Goal: Go to known website: Access a specific website the user already knows

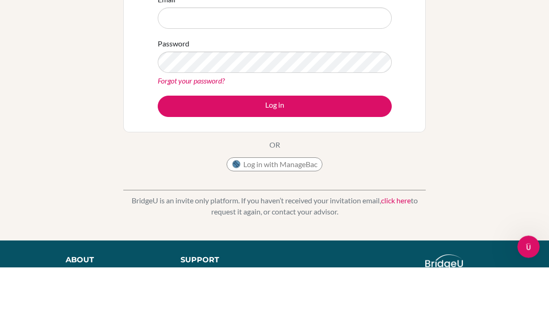
drag, startPoint x: 0, startPoint y: 0, endPoint x: 246, endPoint y: 88, distance: 261.2
click at [246, 87] on input "Email" at bounding box center [275, 82] width 234 height 21
click at [246, 88] on input "Email" at bounding box center [275, 82] width 234 height 21
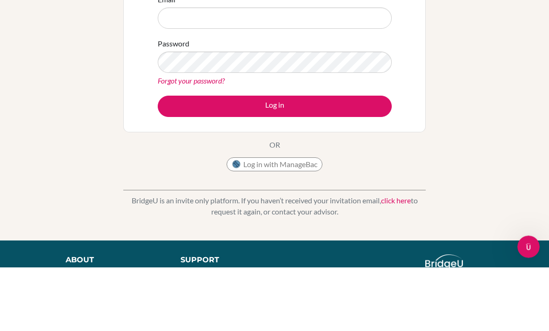
scroll to position [64, 0]
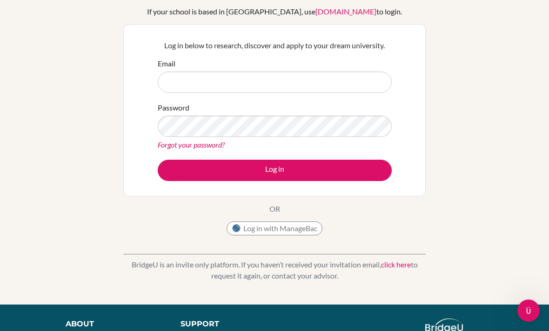
drag, startPoint x: 246, startPoint y: 88, endPoint x: 483, endPoint y: 88, distance: 236.6
click at [482, 88] on div "Welcome to BridgeU If your school is based in China, use app.bridge-u.com.cn to…" at bounding box center [274, 134] width 549 height 304
click at [483, 88] on div "Welcome to BridgeU If your school is based in China, use app.bridge-u.com.cn to…" at bounding box center [274, 134] width 549 height 304
click at [482, 88] on div "Welcome to BridgeU If your school is based in China, use app.bridge-u.com.cn to…" at bounding box center [274, 134] width 549 height 304
click at [483, 88] on div "Welcome to BridgeU If your school is based in China, use app.bridge-u.com.cn to…" at bounding box center [274, 134] width 549 height 304
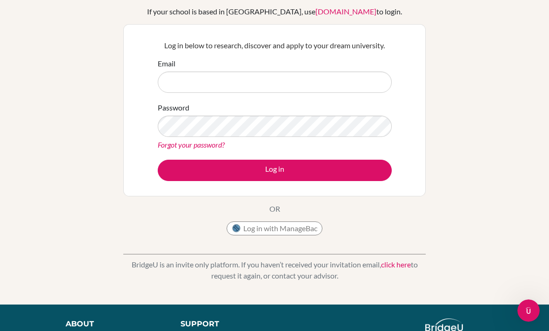
drag, startPoint x: 483, startPoint y: 88, endPoint x: 342, endPoint y: 67, distance: 141.9
click at [342, 67] on div "Email" at bounding box center [275, 75] width 234 height 35
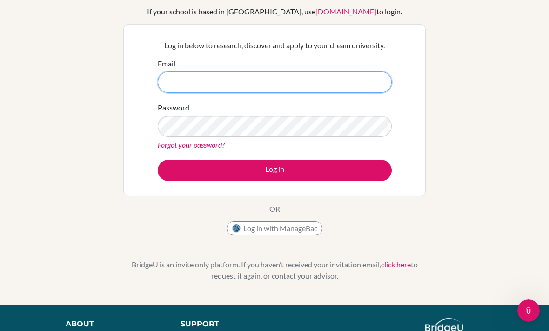
click at [343, 75] on input "Email" at bounding box center [275, 82] width 234 height 21
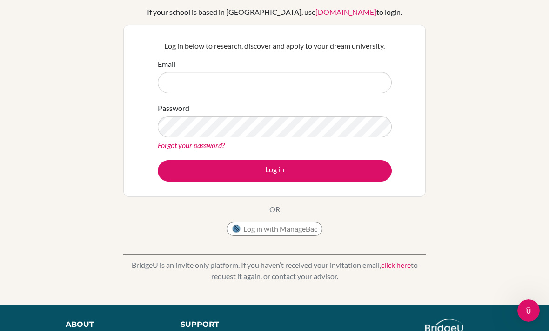
click at [274, 235] on button "Log in with ManageBac" at bounding box center [274, 229] width 96 height 14
drag, startPoint x: 274, startPoint y: 235, endPoint x: 271, endPoint y: 222, distance: 13.9
click at [271, 222] on button "Log in with ManageBac" at bounding box center [274, 229] width 96 height 14
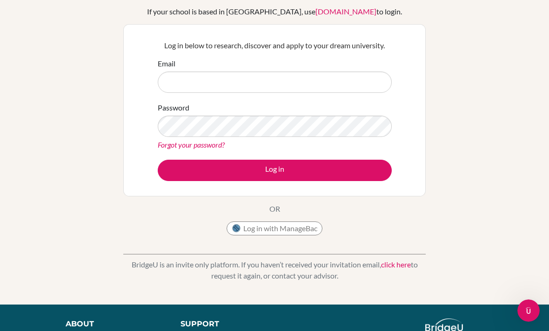
drag, startPoint x: 271, startPoint y: 222, endPoint x: 258, endPoint y: 230, distance: 15.5
click at [258, 230] on button "Log in with ManageBac" at bounding box center [274, 229] width 96 height 14
